Goal: Information Seeking & Learning: Learn about a topic

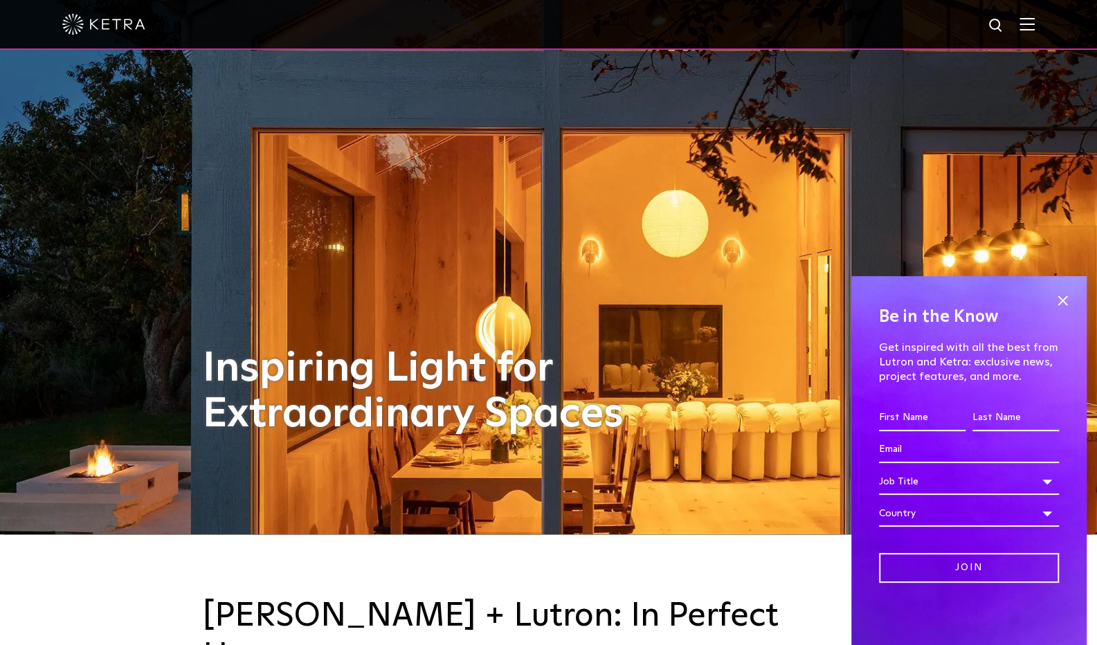
scroll to position [112, 0]
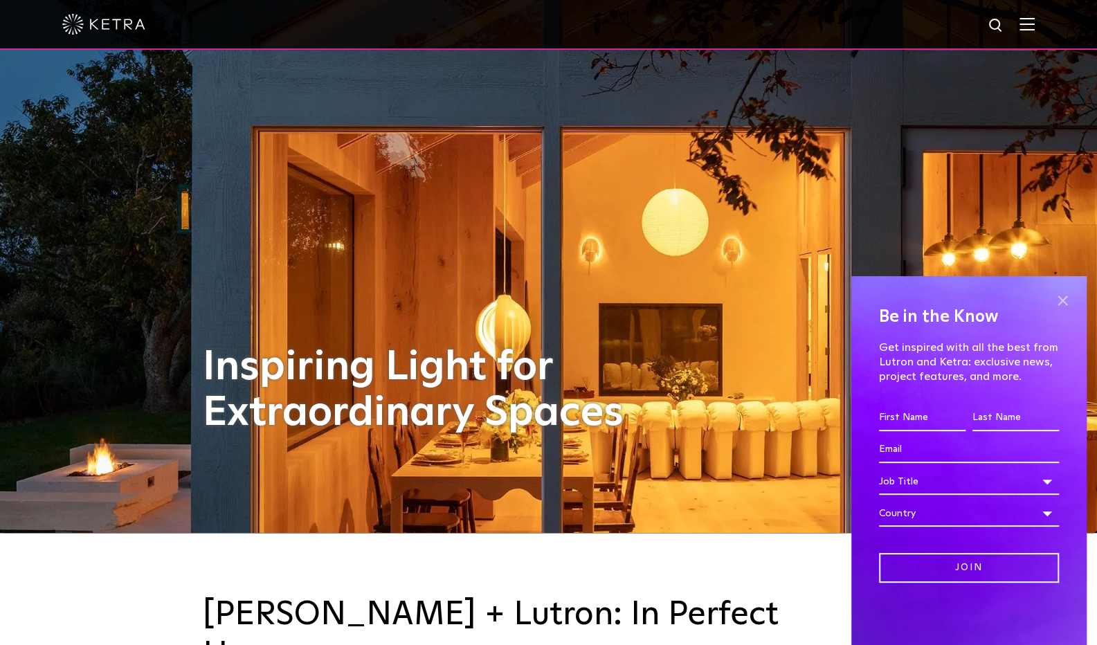
click at [1063, 296] on span at bounding box center [1062, 300] width 21 height 21
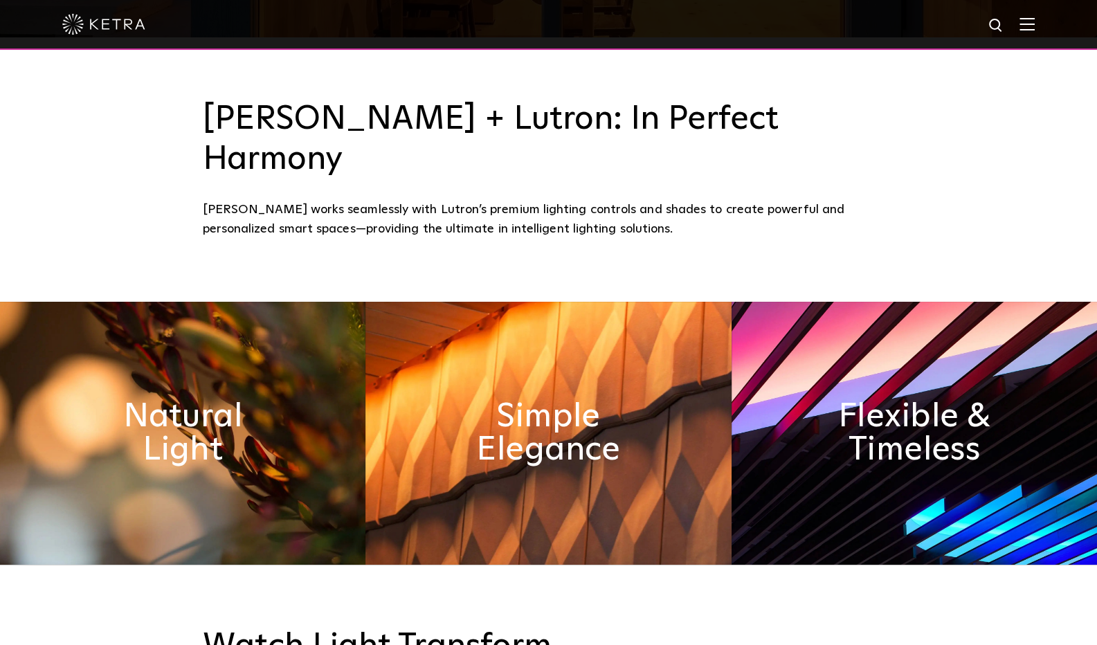
scroll to position [609, 0]
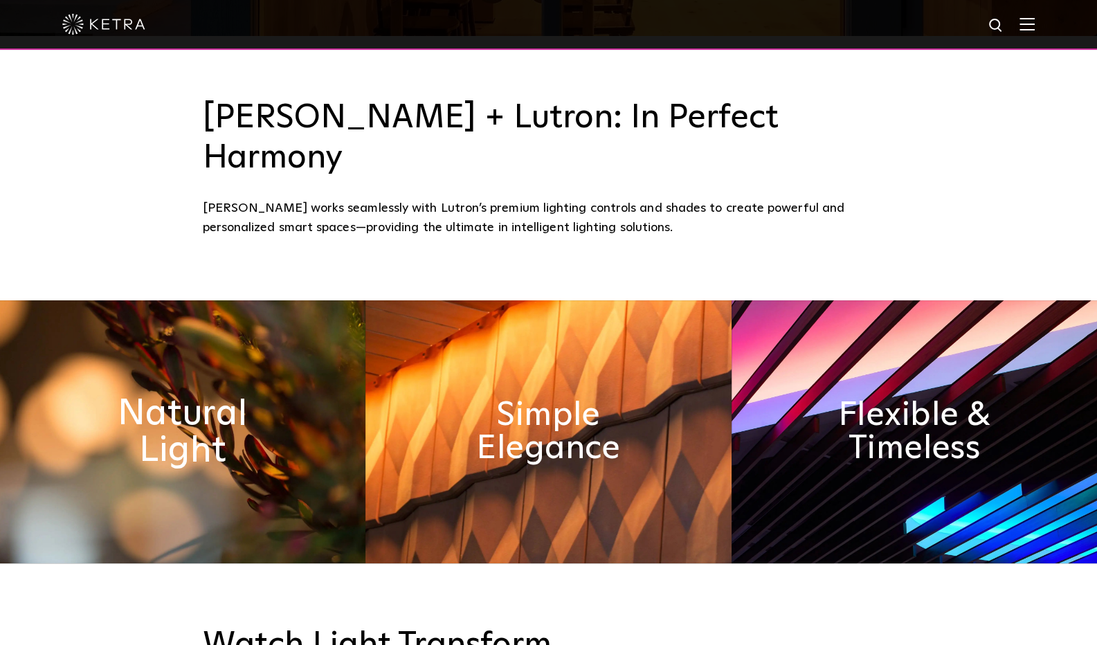
click at [181, 399] on h2 "Natural Light" at bounding box center [182, 431] width 199 height 73
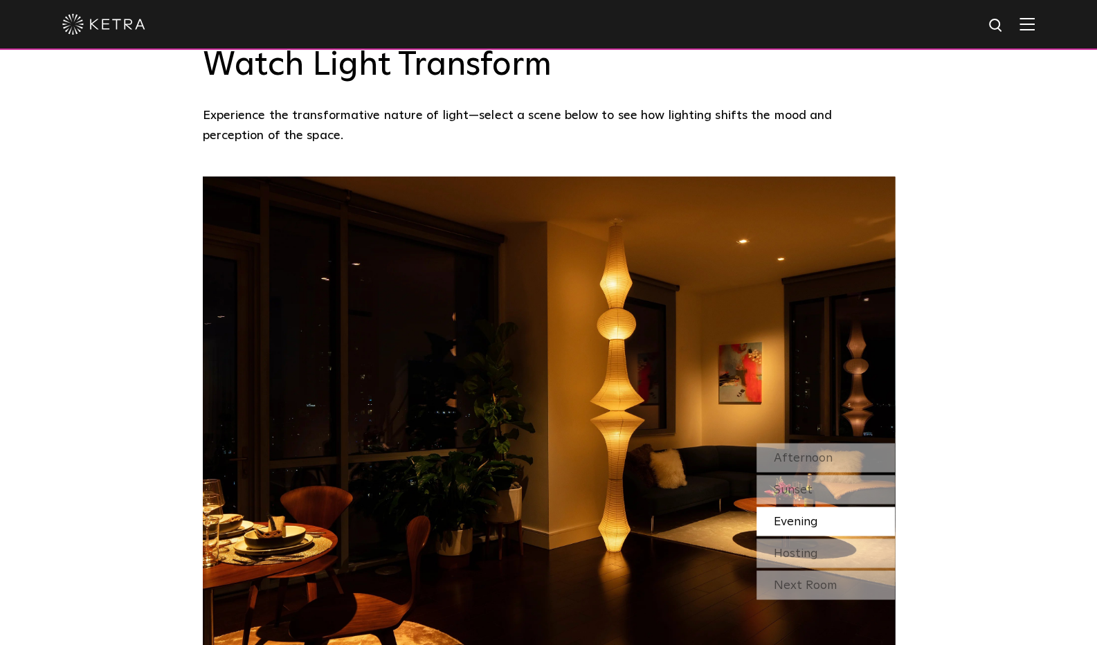
scroll to position [1192, 0]
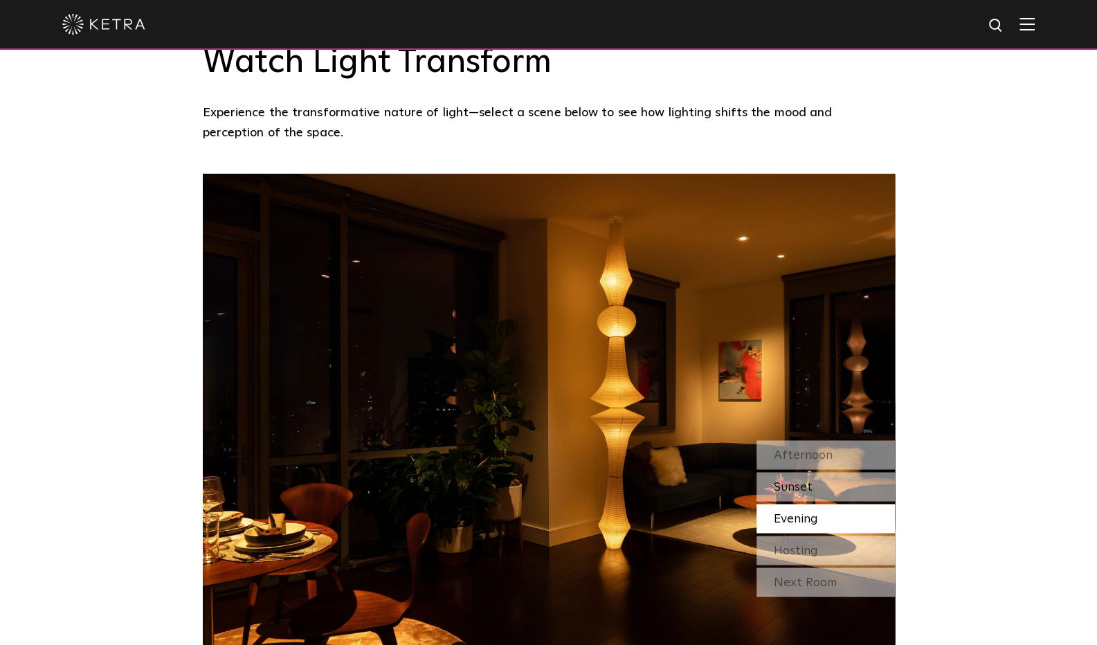
click at [778, 472] on div "Sunset" at bounding box center [826, 486] width 138 height 29
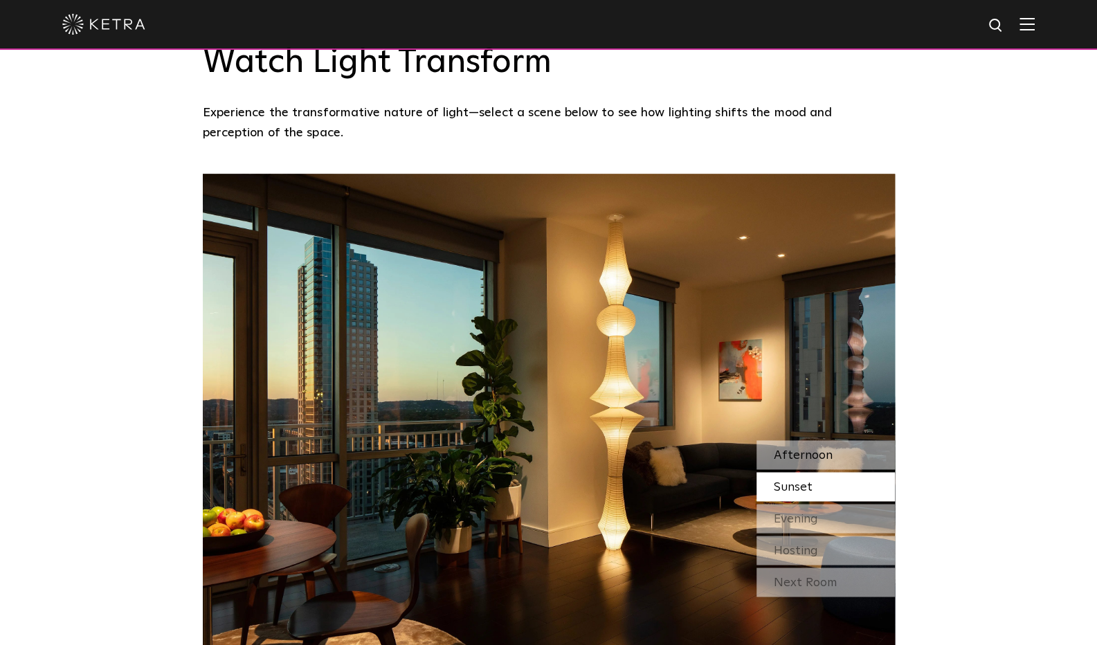
click at [798, 449] on span "Afternoon" at bounding box center [803, 455] width 59 height 12
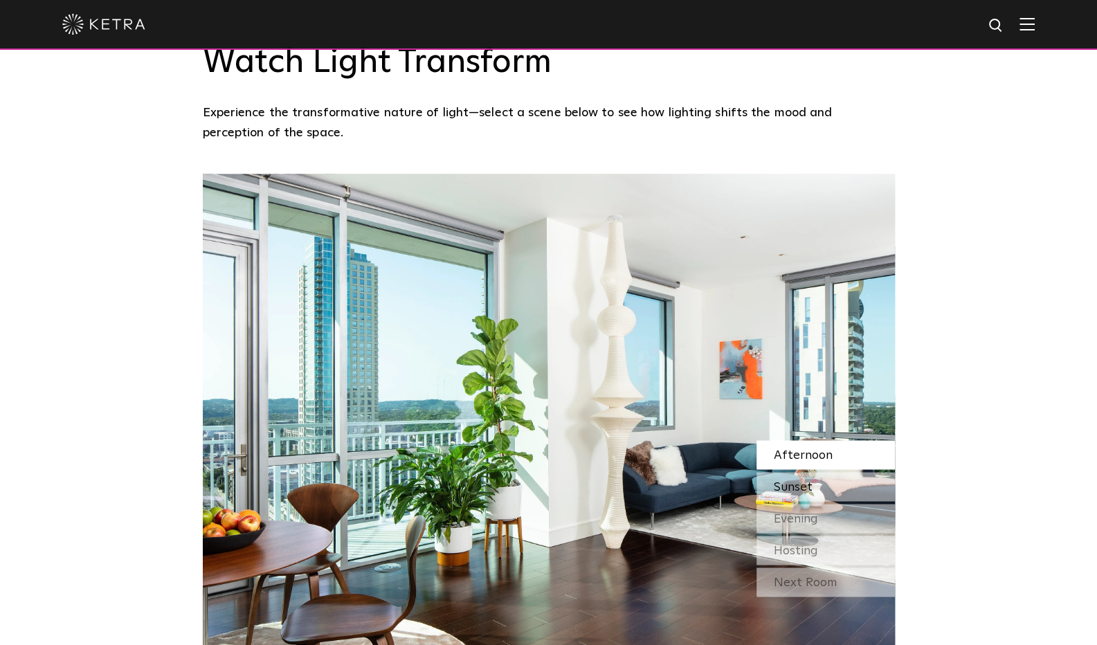
click at [800, 480] on span "Sunset" at bounding box center [793, 486] width 39 height 12
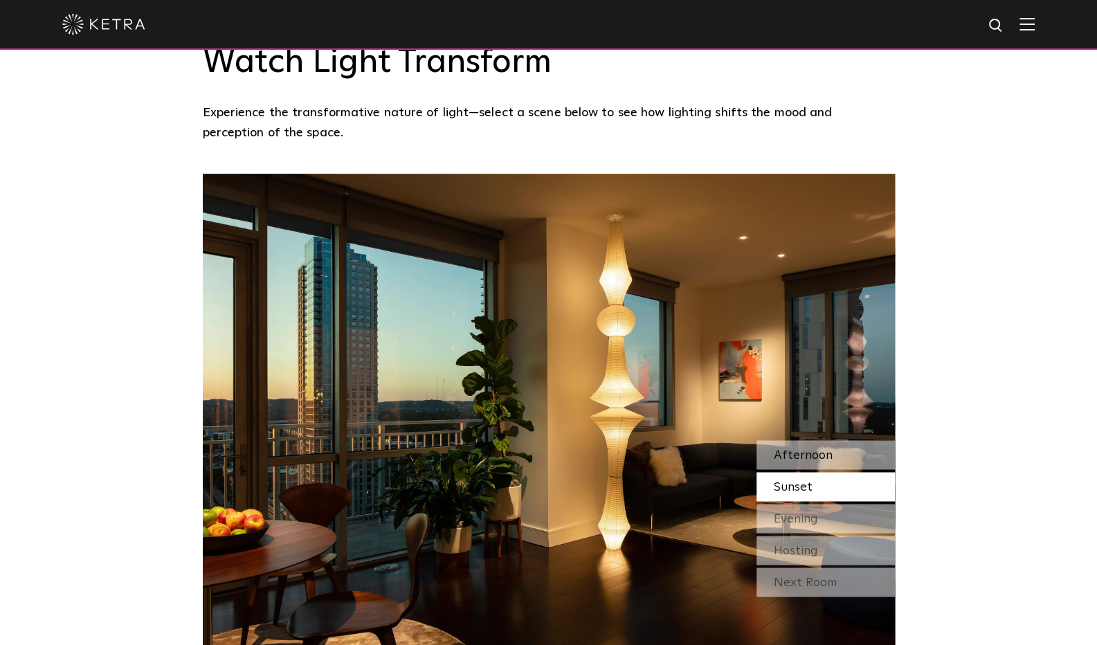
click at [811, 449] on span "Afternoon" at bounding box center [803, 455] width 59 height 12
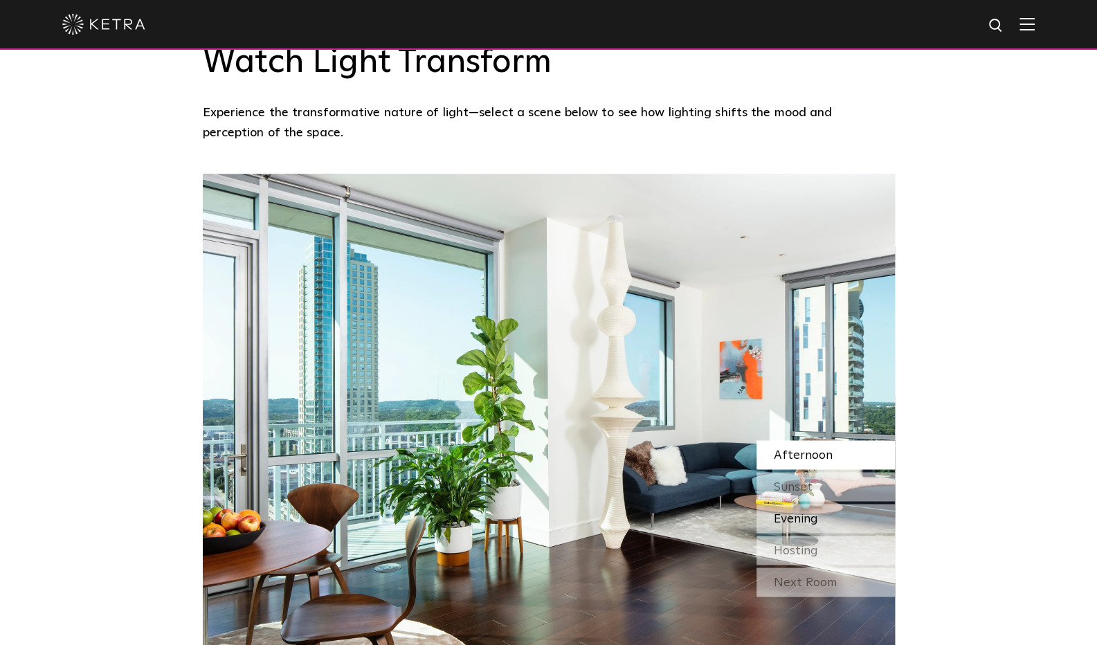
click at [809, 512] on span "Evening" at bounding box center [796, 518] width 44 height 12
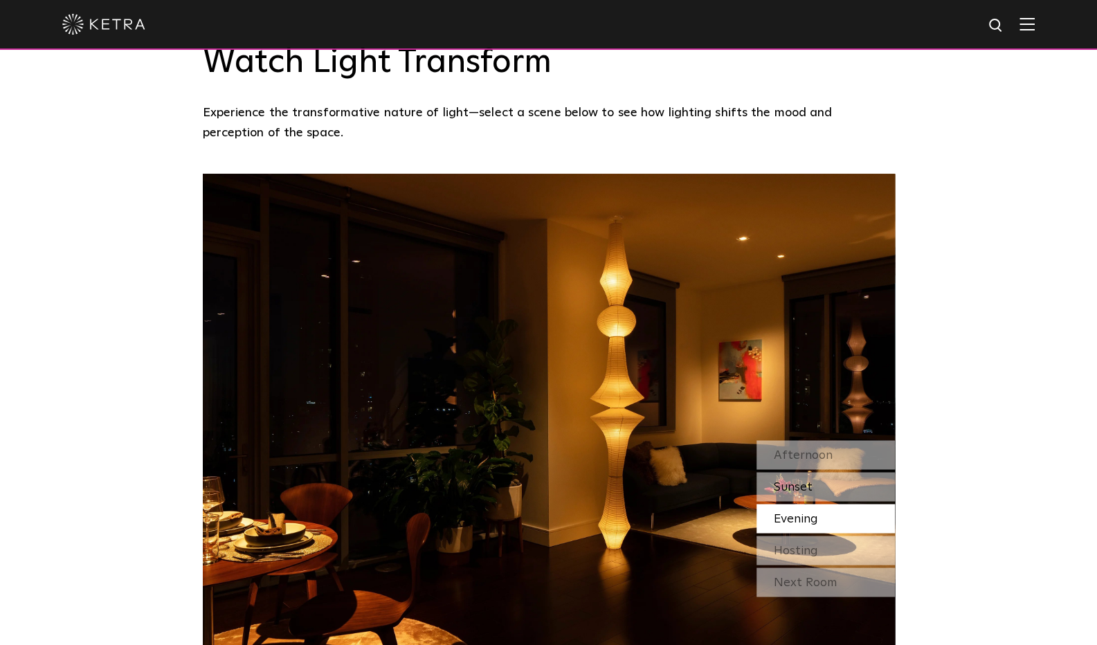
click at [796, 480] on span "Sunset" at bounding box center [793, 486] width 39 height 12
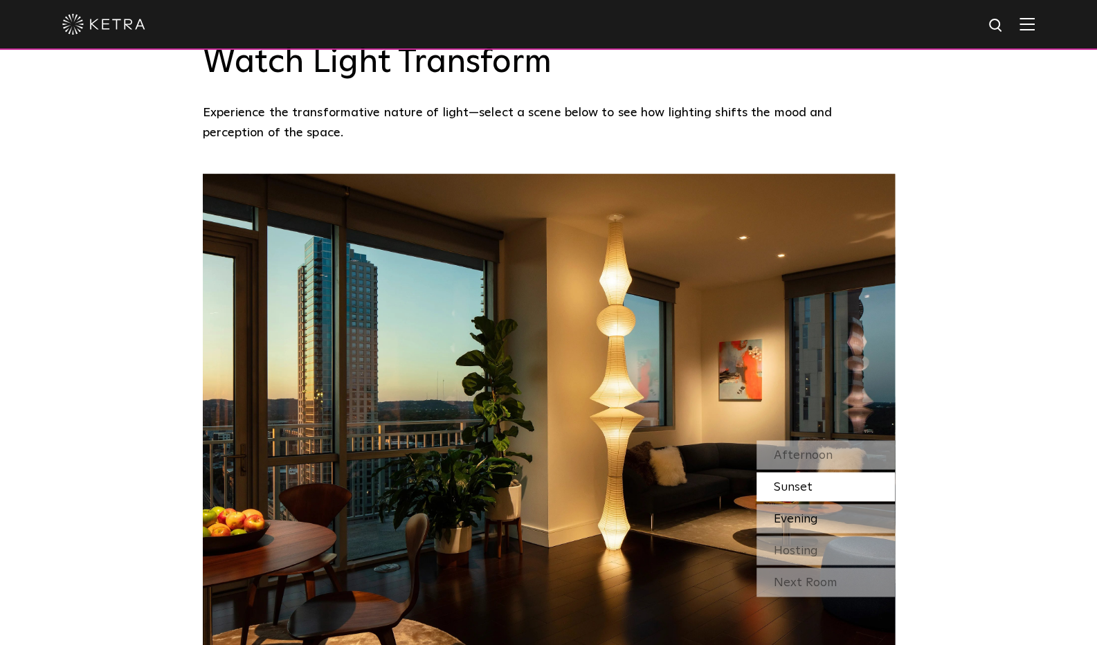
click at [834, 504] on div "Evening" at bounding box center [826, 518] width 138 height 29
